Goal: Task Accomplishment & Management: Manage account settings

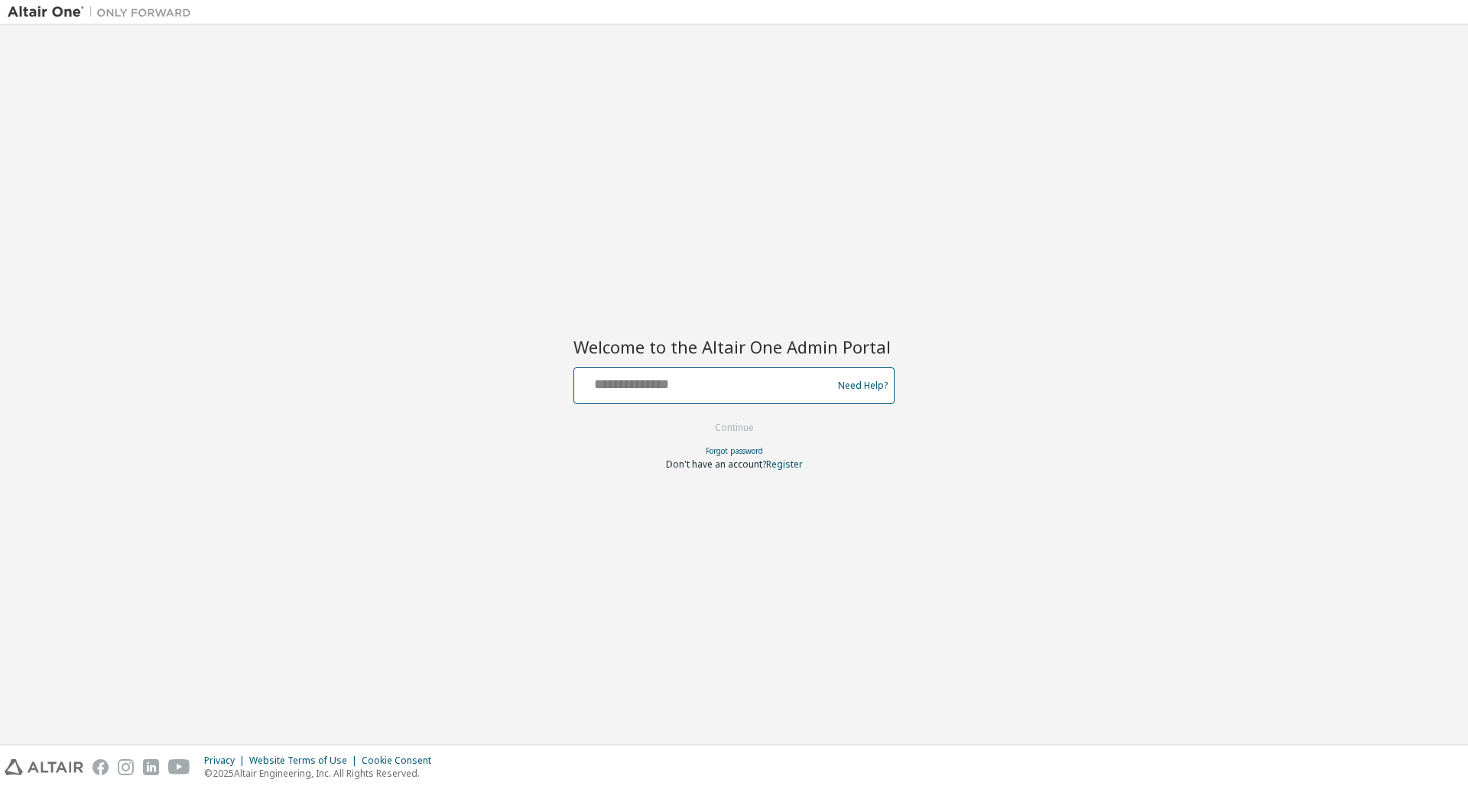
click at [669, 389] on input "text" at bounding box center [706, 382] width 250 height 22
type input "**********"
click at [740, 431] on button "Continue" at bounding box center [734, 427] width 71 height 23
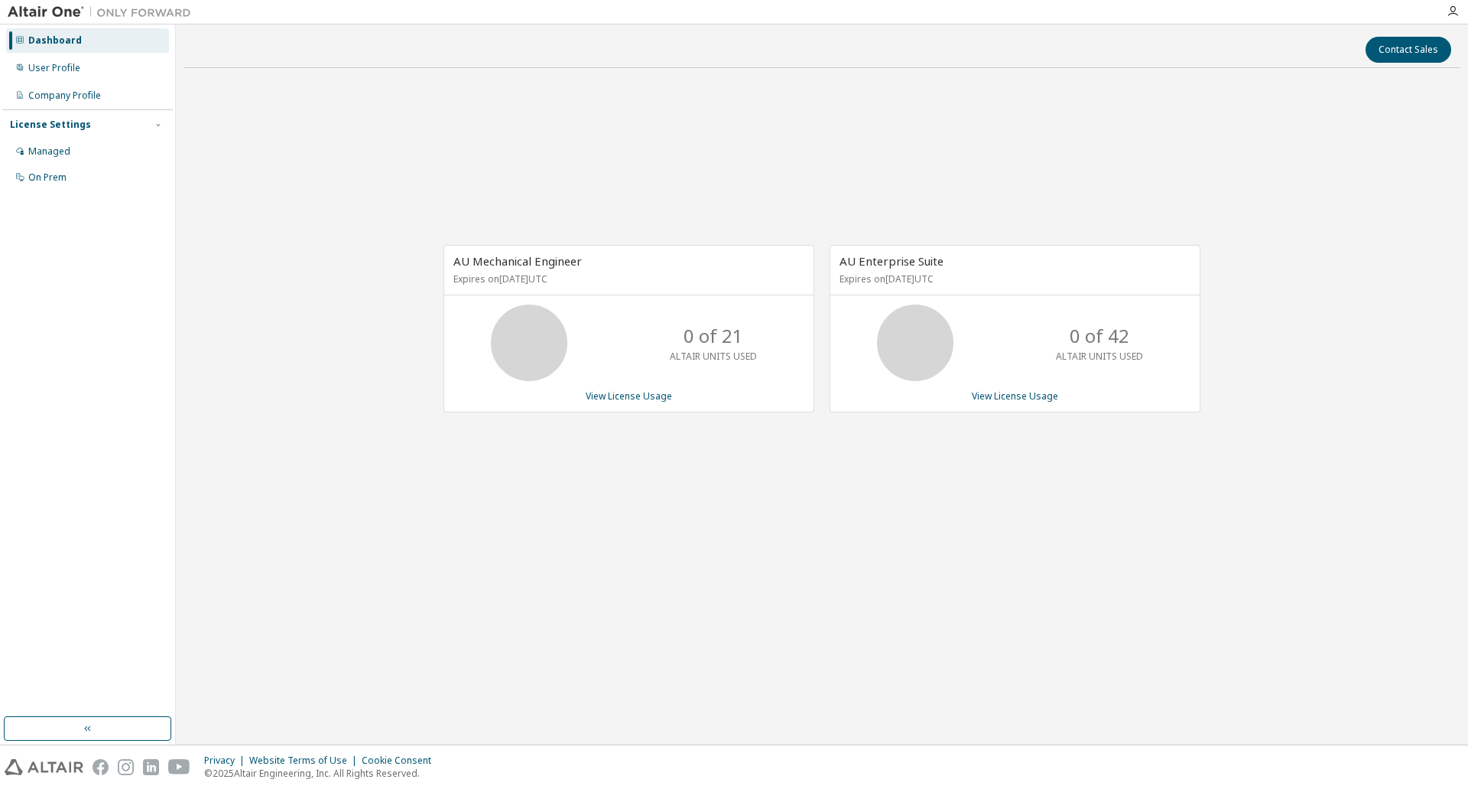
click at [1105, 547] on div "AU Mechanical Engineer Expires on August 12, 2026 UTC 0 of 21 ALTAIR UNITS USED…" at bounding box center [822, 336] width 1277 height 512
click at [1084, 526] on div "AU Mechanical Engineer Expires on August 12, 2026 UTC 0 of 21 ALTAIR UNITS USED…" at bounding box center [822, 336] width 1277 height 512
click at [1073, 528] on div "AU Mechanical Engineer Expires on August 12, 2026 UTC 0 of 21 ALTAIR UNITS USED…" at bounding box center [822, 336] width 1277 height 512
click at [925, 453] on div "AU Mechanical Engineer Expires on August 12, 2026 UTC 0 of 21 ALTAIR UNITS USED…" at bounding box center [822, 336] width 1277 height 512
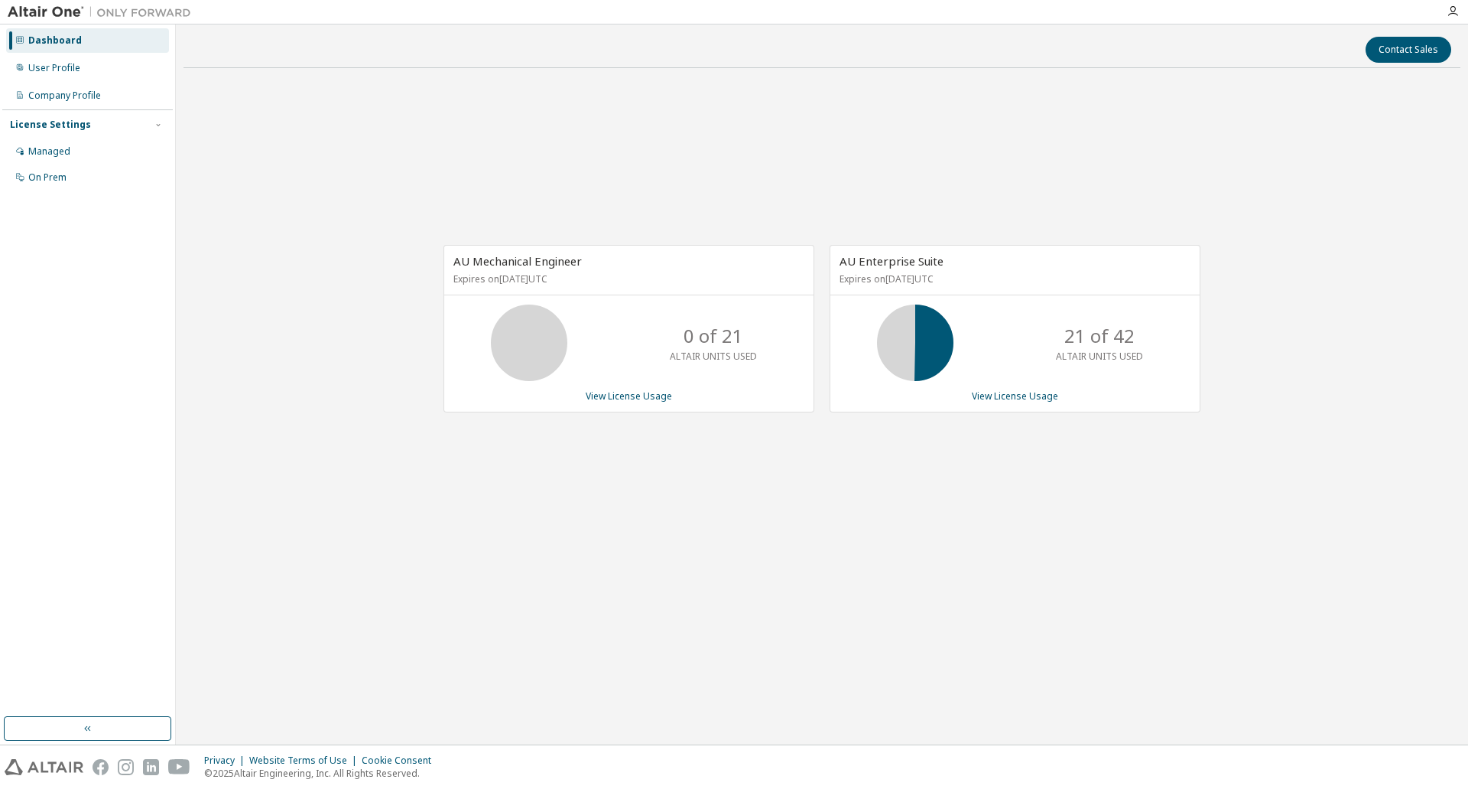
click at [921, 463] on div "AU Mechanical Engineer Expires on August 12, 2026 UTC 0 of 21 ALTAIR UNITS USED…" at bounding box center [822, 336] width 1277 height 512
click at [903, 495] on div "AU Mechanical Engineer Expires on August 12, 2026 UTC 0 of 21 ALTAIR UNITS USED…" at bounding box center [822, 336] width 1277 height 512
drag, startPoint x: 1011, startPoint y: 455, endPoint x: 990, endPoint y: 462, distance: 22.5
click at [1011, 454] on div "AU Mechanical Engineer Expires on August 12, 2026 UTC 0 of 21 ALTAIR UNITS USED…" at bounding box center [822, 336] width 1277 height 512
drag, startPoint x: 516, startPoint y: 259, endPoint x: 652, endPoint y: 262, distance: 135.4
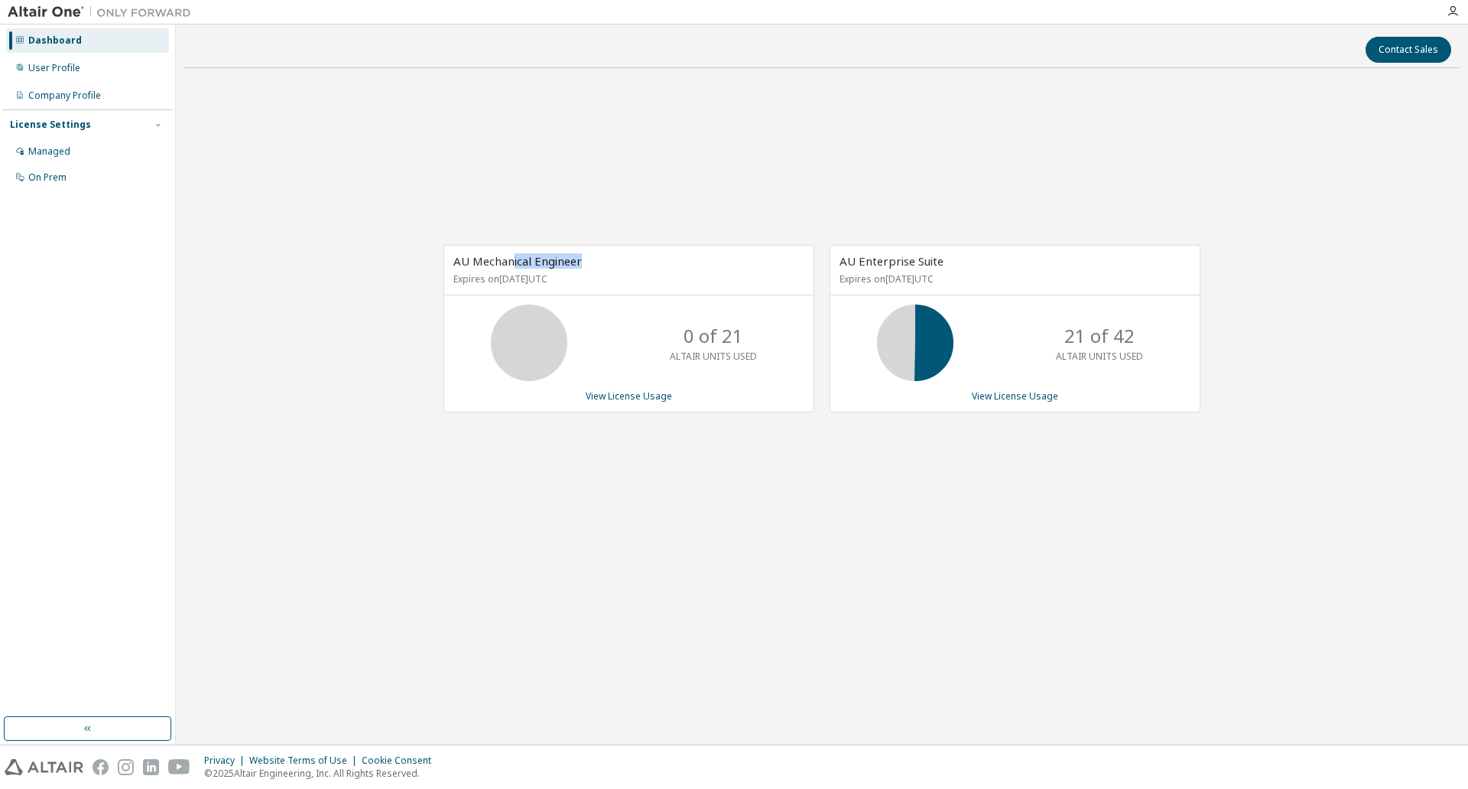
click at [652, 262] on div "AU Mechanical Engineer Expires on August 12, 2026 UTC" at bounding box center [628, 271] width 369 height 50
click at [870, 256] on span "AU Enterprise Suite" at bounding box center [892, 260] width 104 height 15
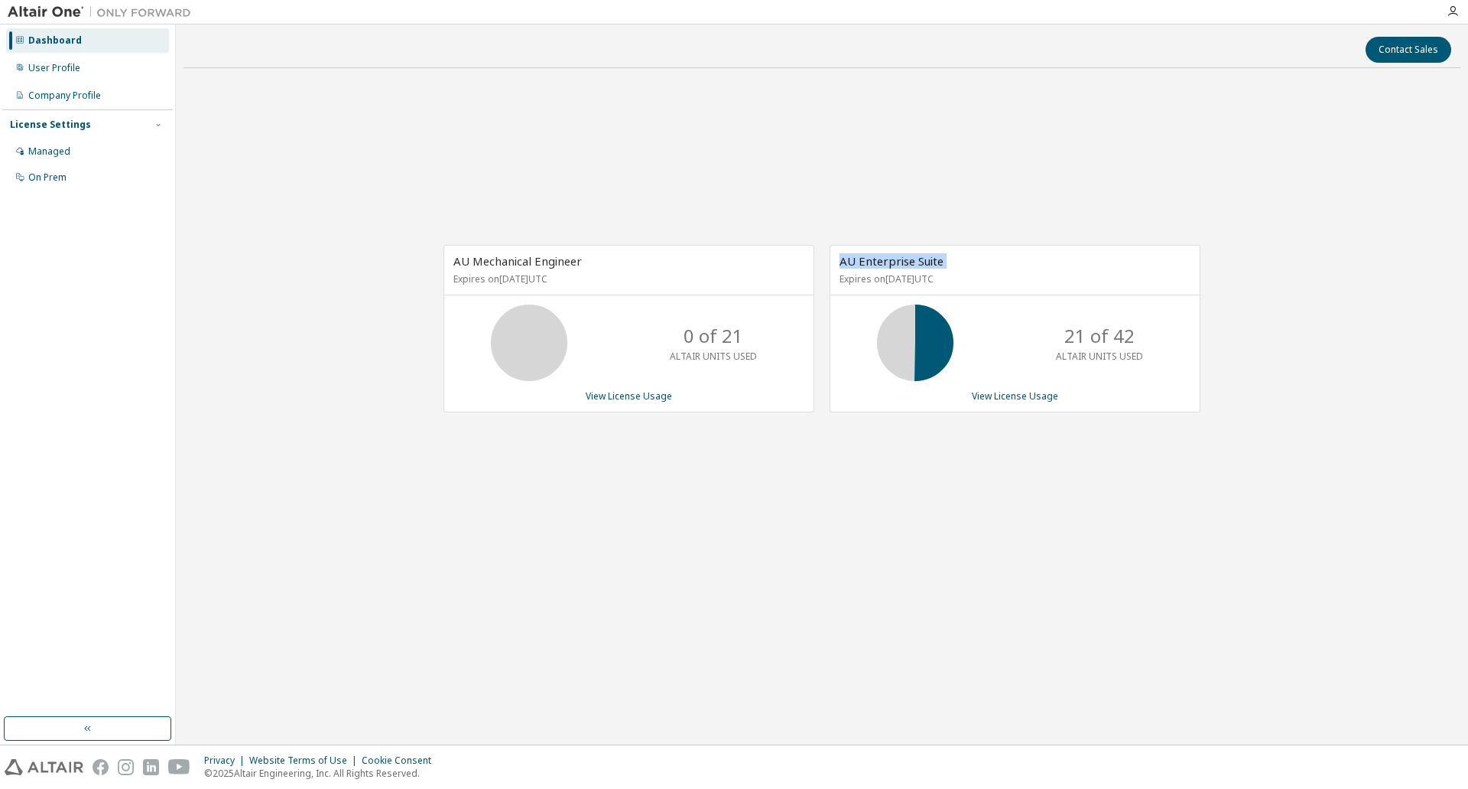
click at [994, 265] on div "AU Enterprise Suite Expires on August 12, 2026 UTC" at bounding box center [1015, 271] width 369 height 50
drag, startPoint x: 912, startPoint y: 517, endPoint x: 922, endPoint y: 434, distance: 84.0
click at [912, 518] on div "AU Mechanical Engineer Expires on [DATE] UTC 0 of 21 ALTAIR UNITS USED View Lic…" at bounding box center [822, 336] width 1277 height 512
click at [901, 570] on div "AU Mechanical Engineer Expires on [DATE] UTC 0 of 21 ALTAIR UNITS USED View Lic…" at bounding box center [822, 336] width 1277 height 512
click at [925, 548] on div "AU Mechanical Engineer Expires on [DATE] UTC 0 of 21 ALTAIR UNITS USED View Lic…" at bounding box center [822, 336] width 1277 height 512
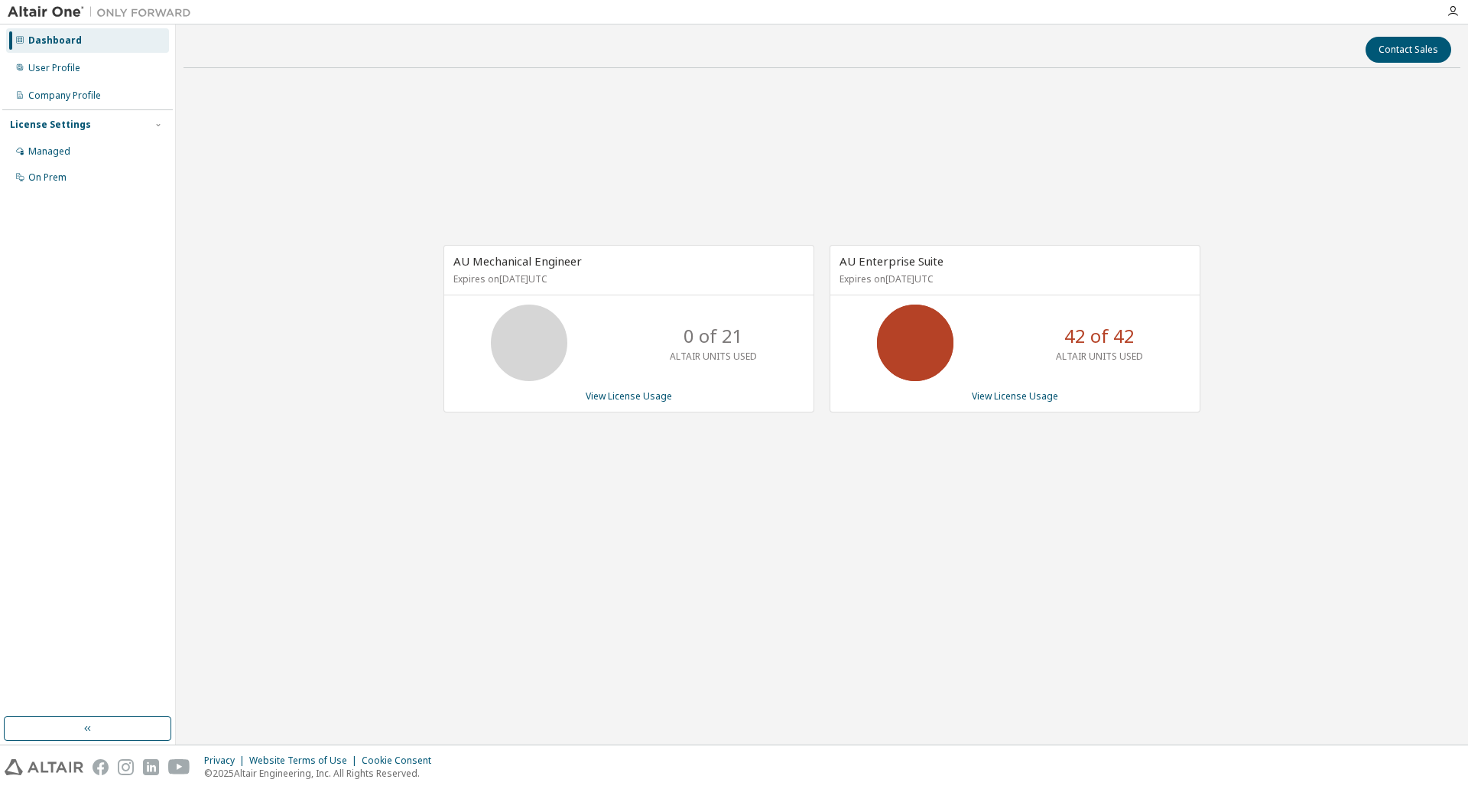
click at [997, 474] on div "AU Mechanical Engineer Expires on [DATE] UTC 0 of 21 ALTAIR UNITS USED View Lic…" at bounding box center [822, 336] width 1277 height 512
click at [1000, 544] on div "AU Mechanical Engineer Expires on [DATE] UTC 0 of 21 ALTAIR UNITS USED View Lic…" at bounding box center [822, 336] width 1277 height 512
